Goal: Book appointment/travel/reservation

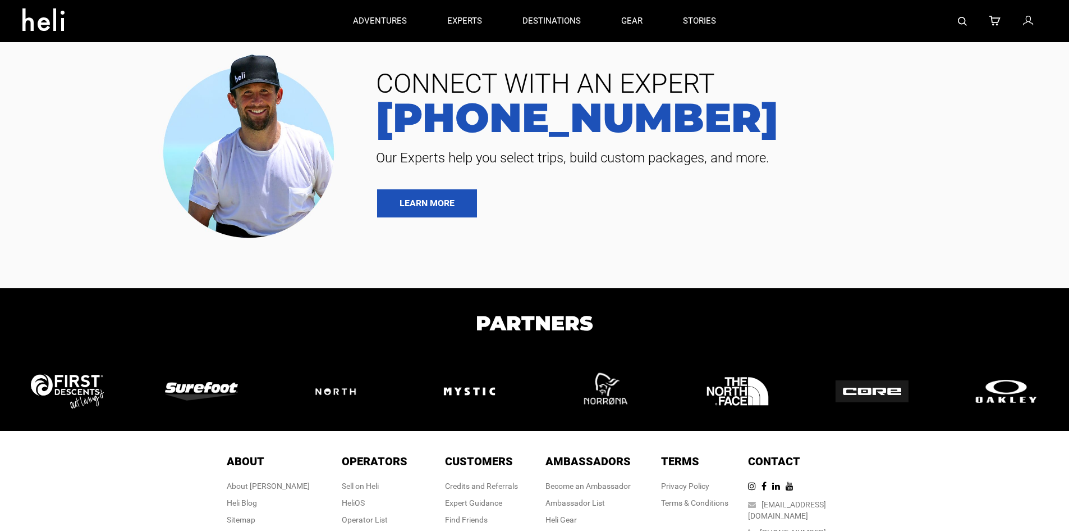
type input "Heli Skiing"
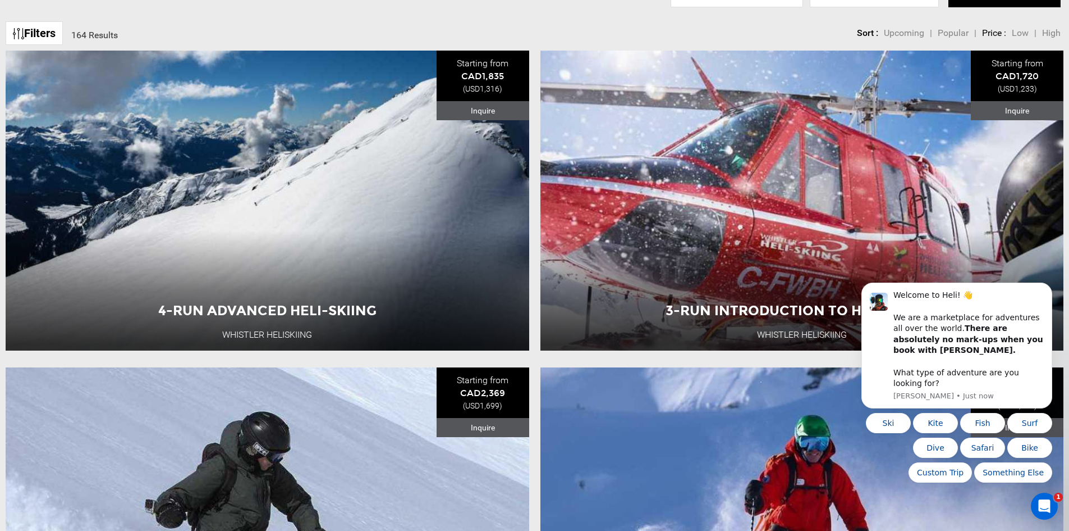
scroll to position [230, 0]
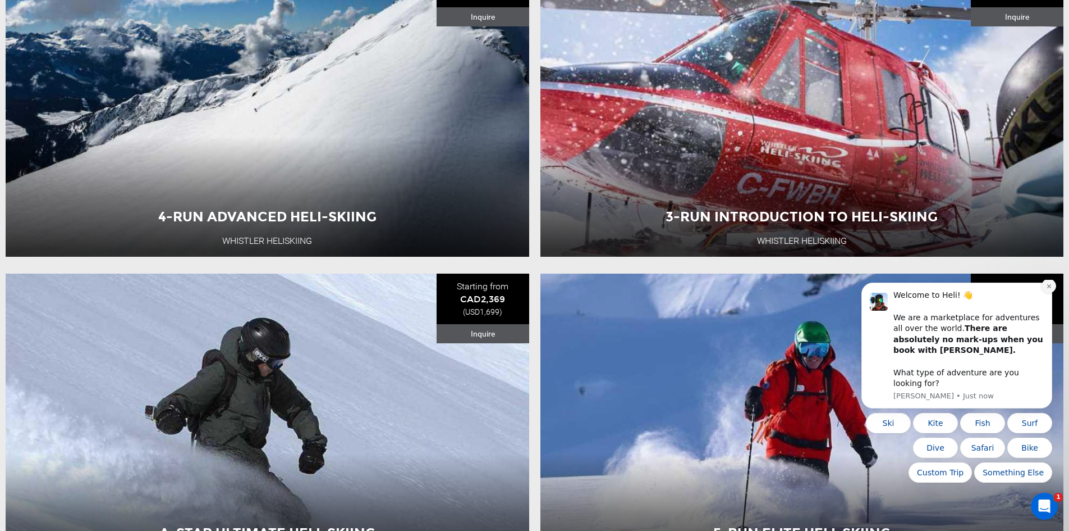
click at [1046, 289] on icon "Dismiss notification" at bounding box center [1049, 286] width 6 height 6
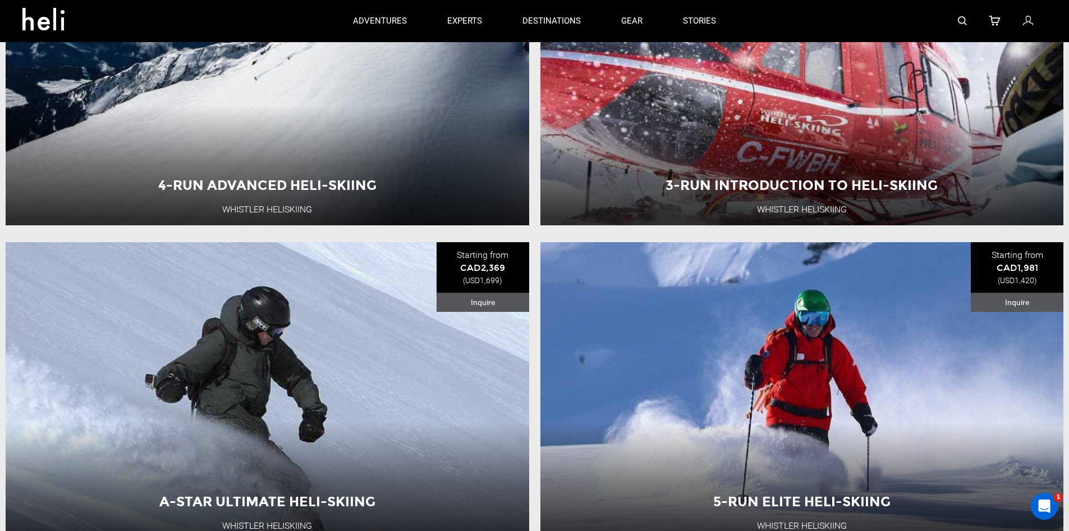
scroll to position [61, 0]
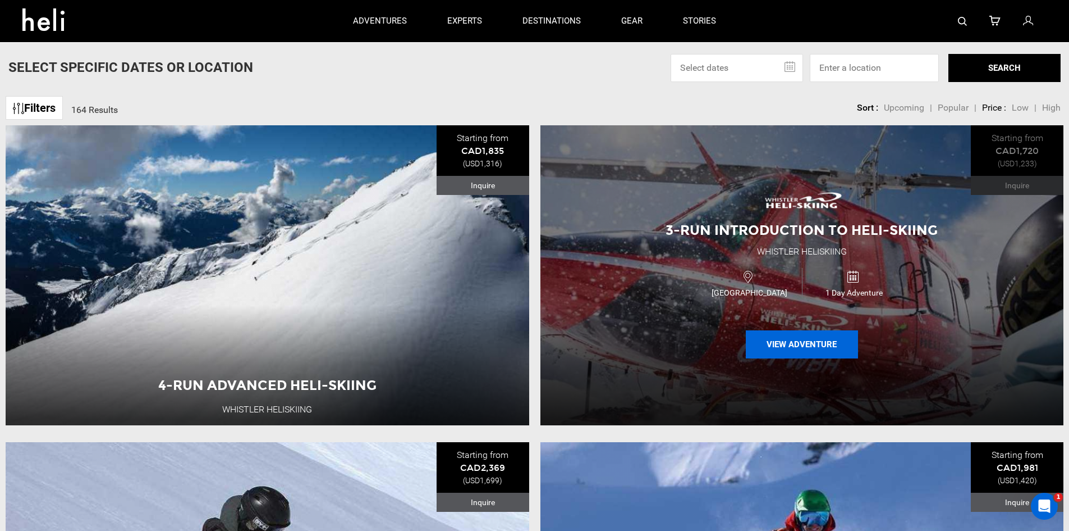
click at [810, 340] on button "View Adventure" at bounding box center [802, 344] width 112 height 28
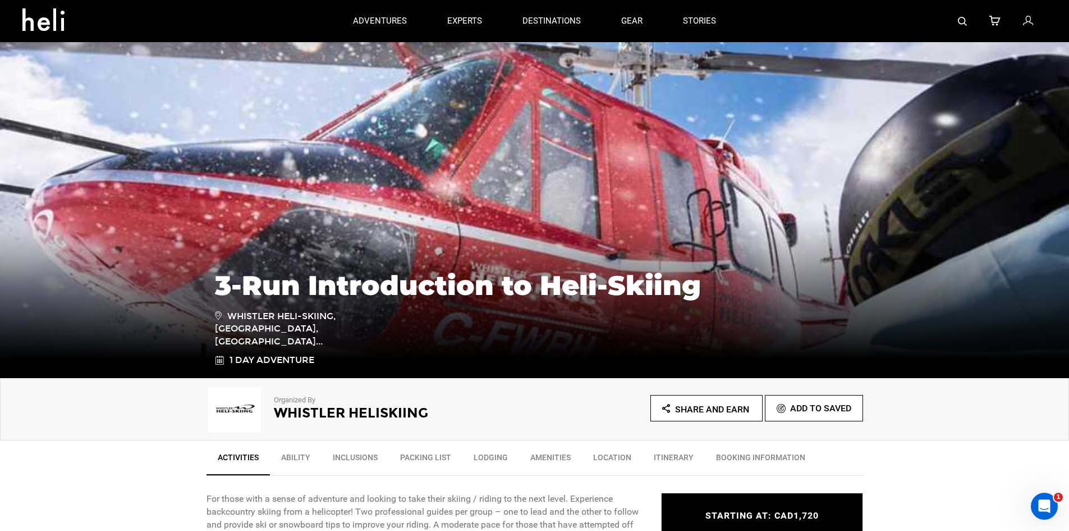
type input "Heli Skiing"
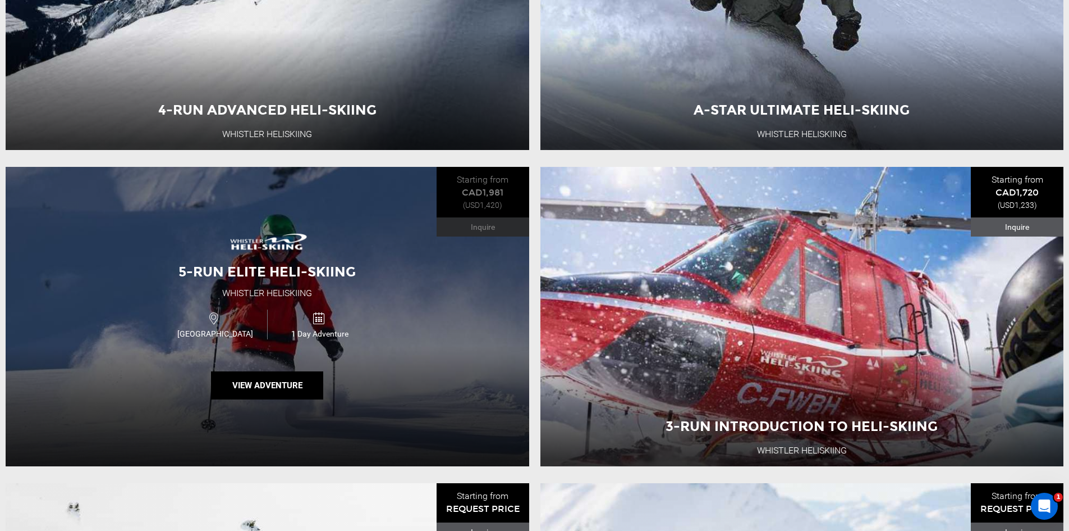
scroll to position [337, 0]
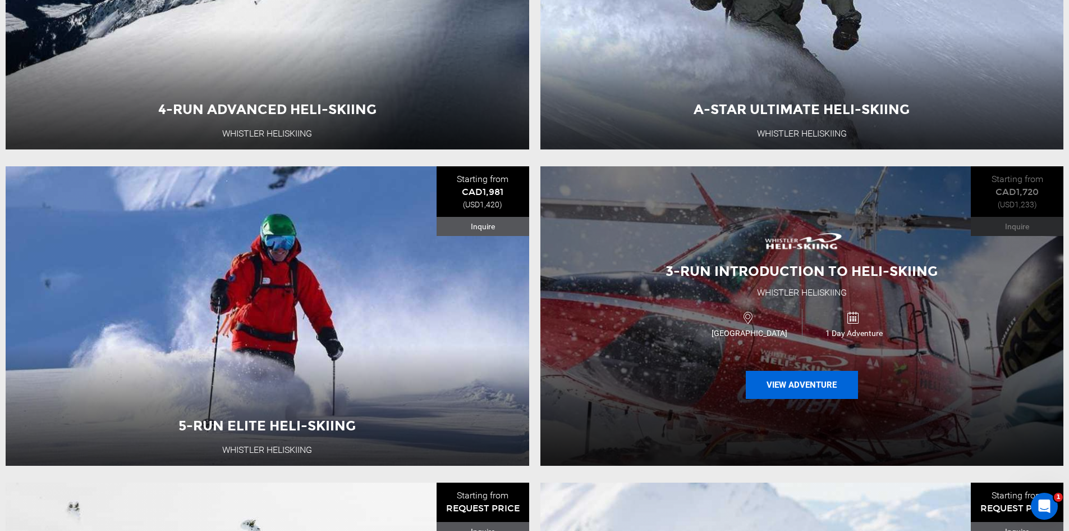
click at [796, 387] on button "View Adventure" at bounding box center [802, 385] width 112 height 28
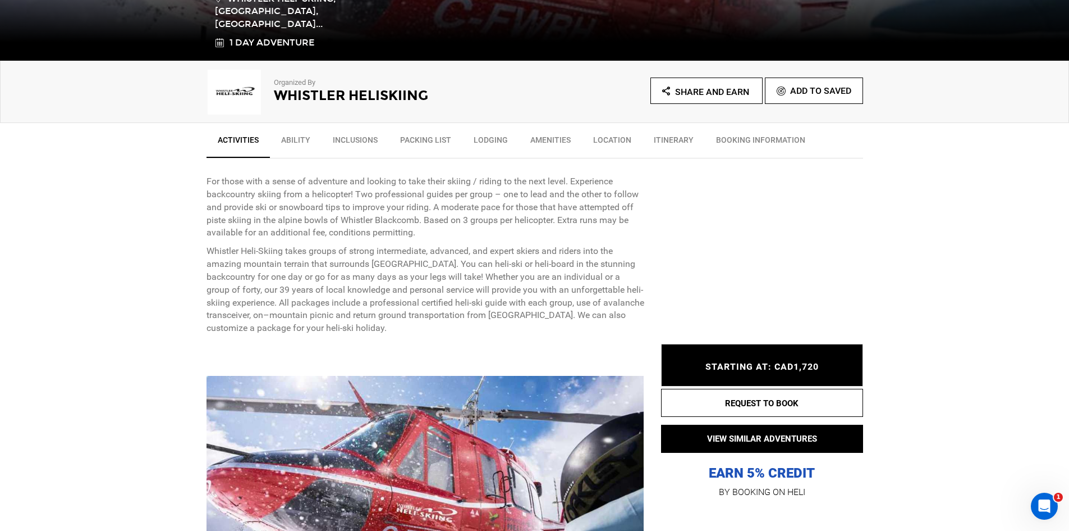
scroll to position [337, 0]
